Goal: Task Accomplishment & Management: Manage account settings

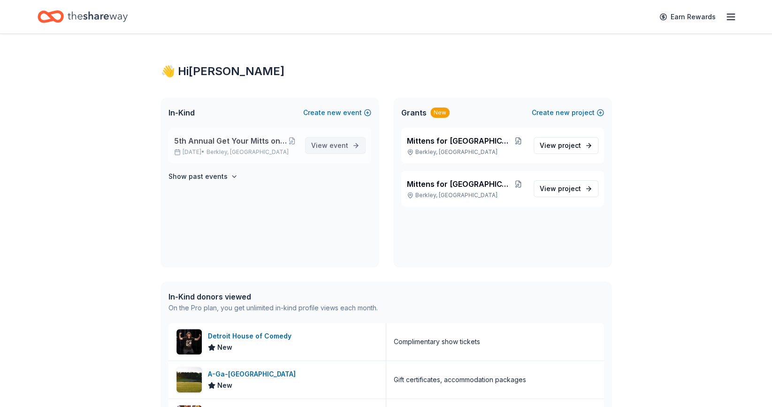
click at [312, 148] on link "View event" at bounding box center [335, 145] width 61 height 17
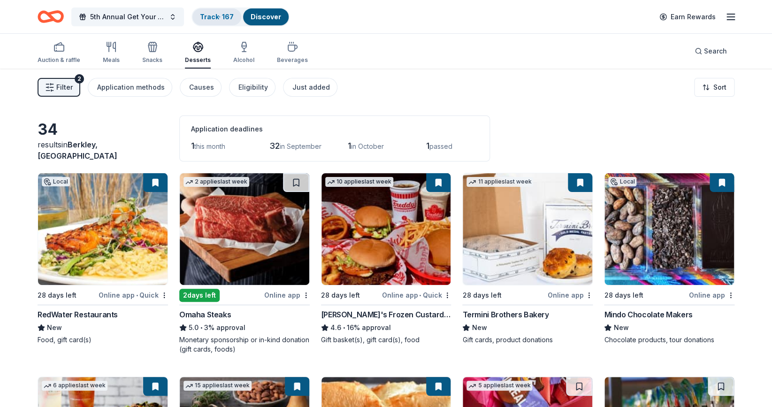
click at [214, 14] on link "Track · 167" at bounding box center [217, 17] width 34 height 8
click at [235, 16] on div "Track · 167" at bounding box center [216, 16] width 49 height 17
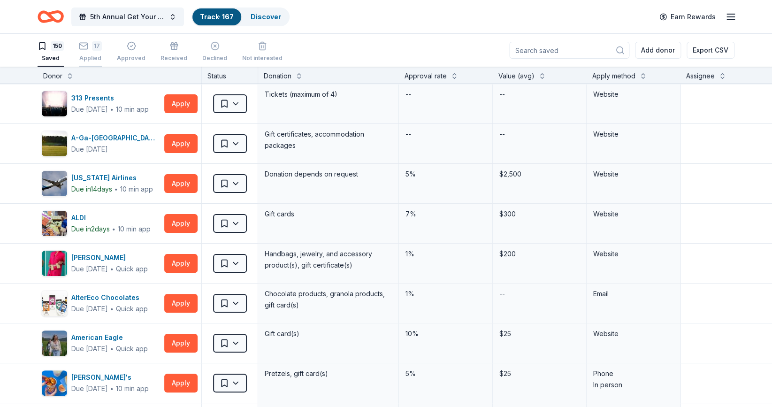
click at [92, 45] on div "17" at bounding box center [90, 45] width 23 height 9
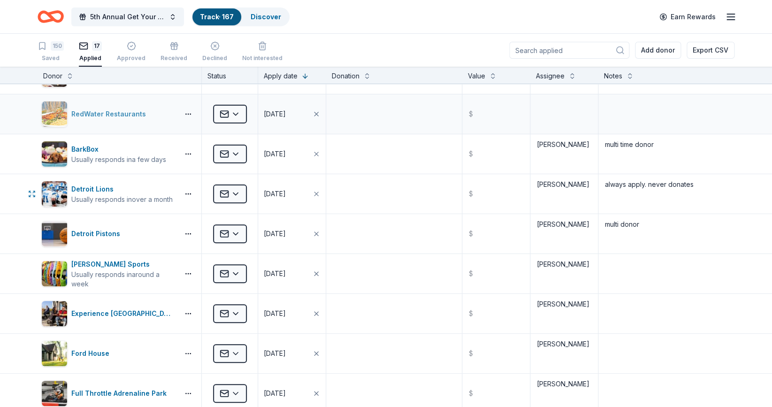
scroll to position [66, 0]
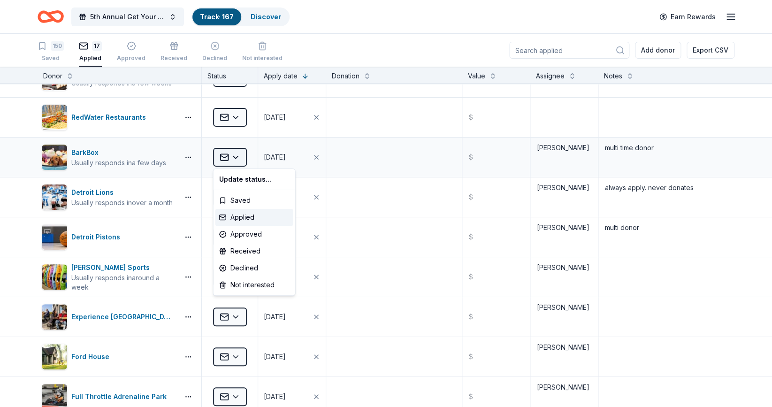
click at [234, 160] on html "5th Annual Get Your Mitts on This! Online Silent Auction Track · 167 Discover E…" at bounding box center [386, 203] width 772 height 407
click at [235, 233] on div "Approved" at bounding box center [254, 234] width 78 height 17
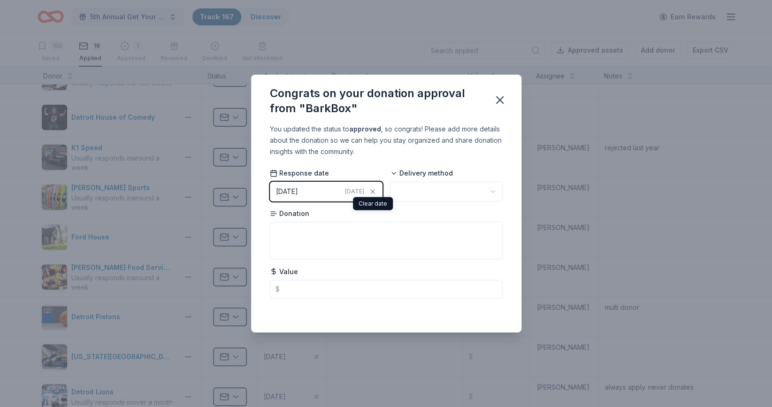
click at [406, 191] on html "5th Annual Get Your Mitts on This! Online Silent Auction Track · 167 Discover E…" at bounding box center [386, 203] width 772 height 407
click at [502, 101] on icon "button" at bounding box center [499, 99] width 13 height 13
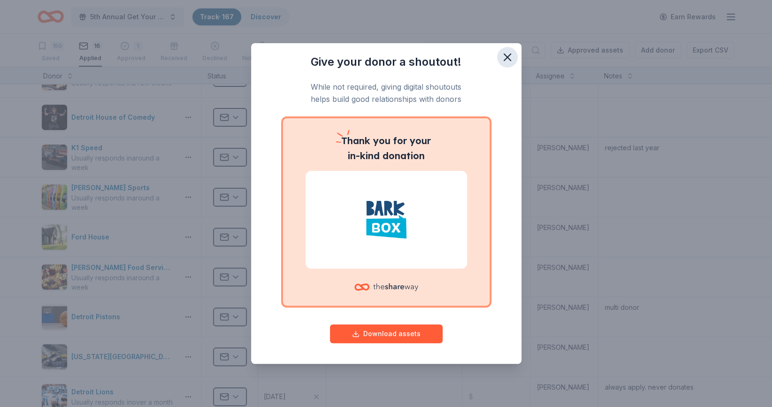
click at [504, 56] on icon "button" at bounding box center [506, 57] width 13 height 13
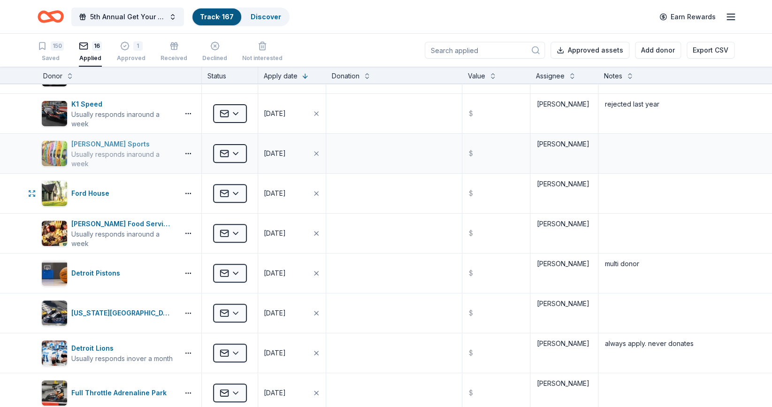
scroll to position [111, 0]
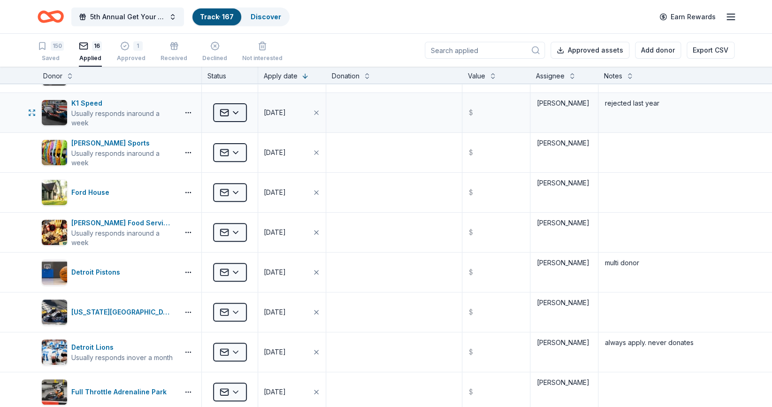
click at [235, 114] on html "5th Annual Get Your Mitts on This! Online Silent Auction Track · 167 Discover E…" at bounding box center [386, 203] width 772 height 407
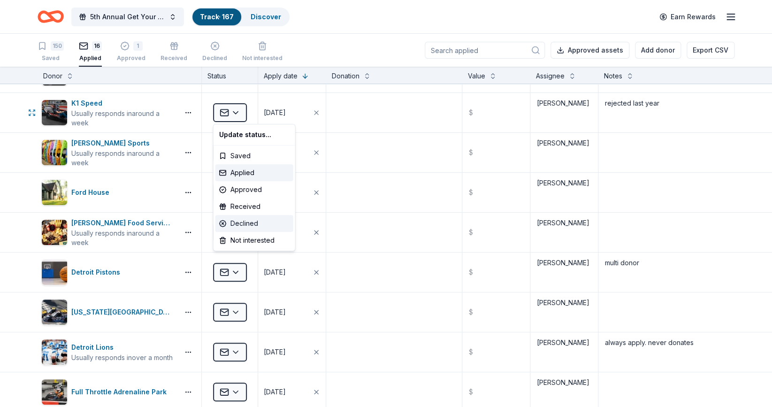
click at [231, 221] on div "Declined" at bounding box center [254, 223] width 78 height 17
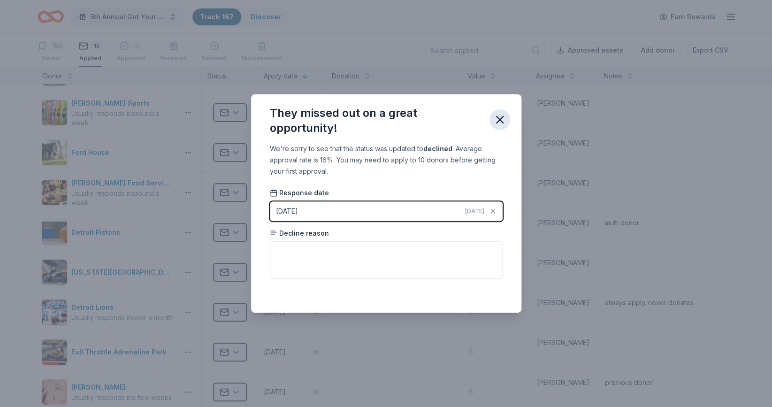
click at [502, 118] on icon "button" at bounding box center [499, 119] width 13 height 13
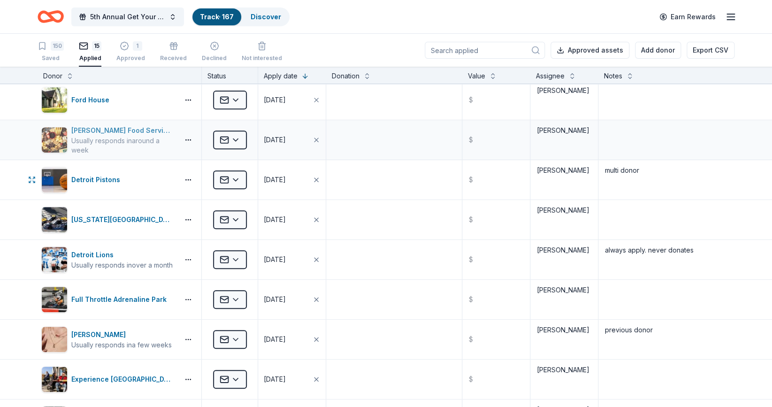
scroll to position [164, 0]
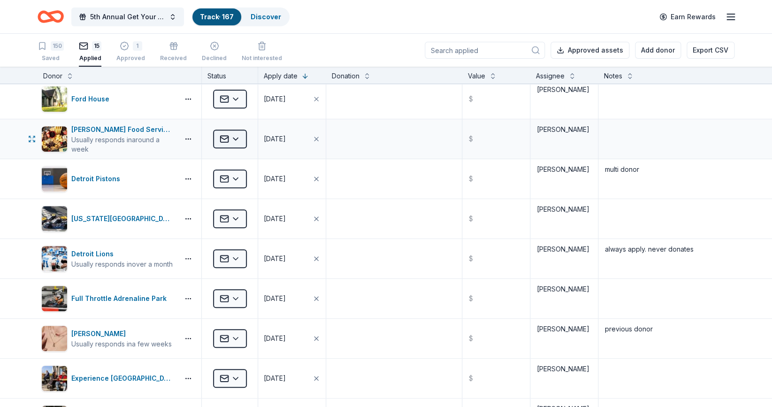
click at [234, 141] on html "5th Annual Get Your Mitts on This! Online Silent Auction Track · 167 Discover E…" at bounding box center [386, 203] width 772 height 407
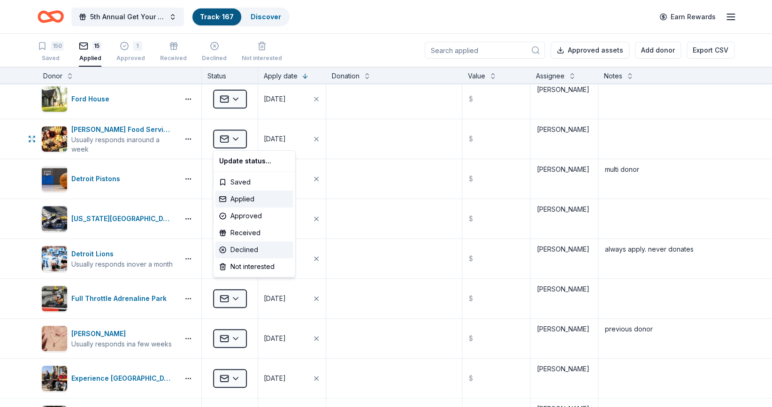
click at [237, 248] on div "Declined" at bounding box center [254, 249] width 78 height 17
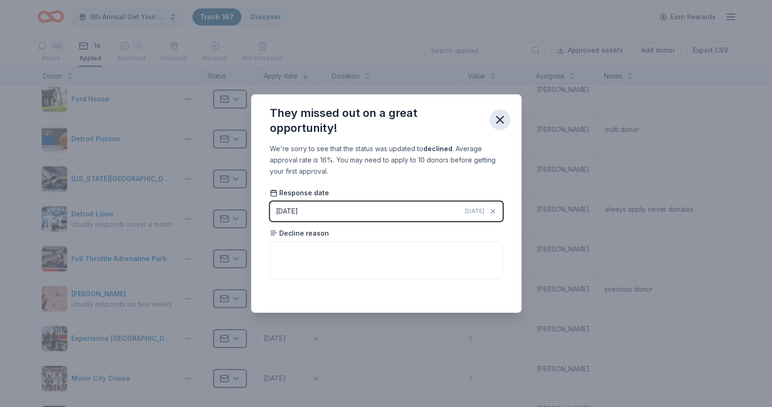
click at [500, 122] on icon "button" at bounding box center [499, 119] width 13 height 13
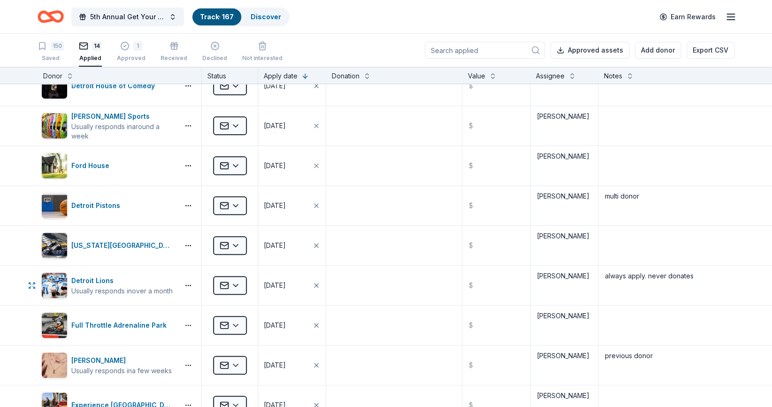
scroll to position [0, 0]
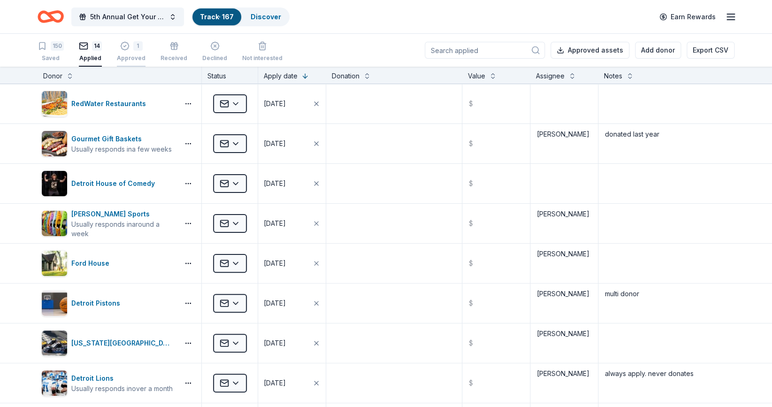
click at [135, 57] on div "Approved" at bounding box center [131, 53] width 29 height 8
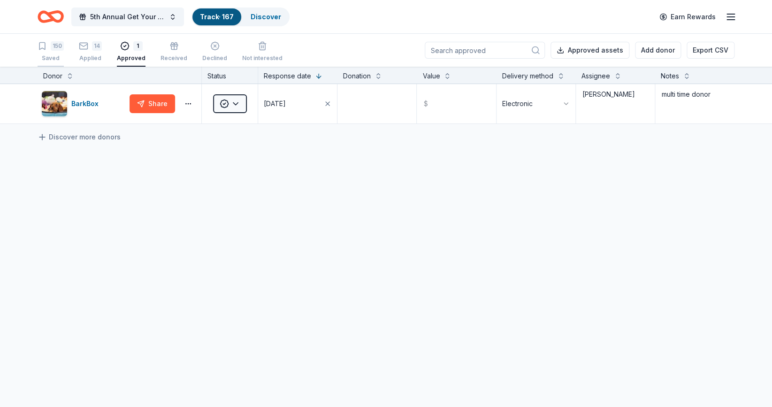
click at [60, 48] on div "150" at bounding box center [57, 45] width 13 height 9
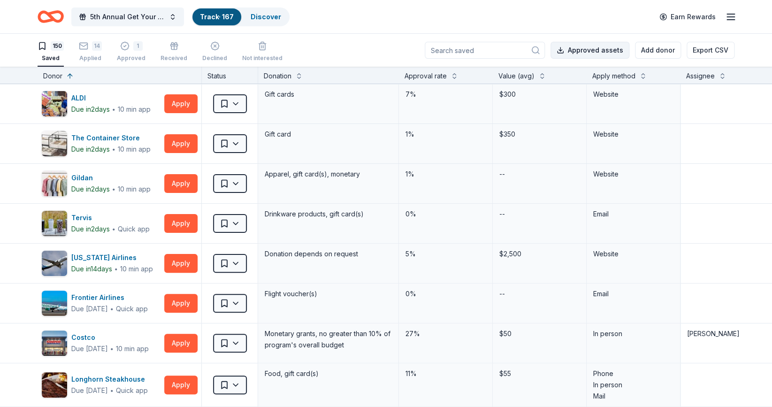
click at [602, 53] on button "Approved assets" at bounding box center [589, 50] width 79 height 17
click at [563, 50] on button "Approved assets" at bounding box center [589, 50] width 79 height 17
